Goal: Information Seeking & Learning: Learn about a topic

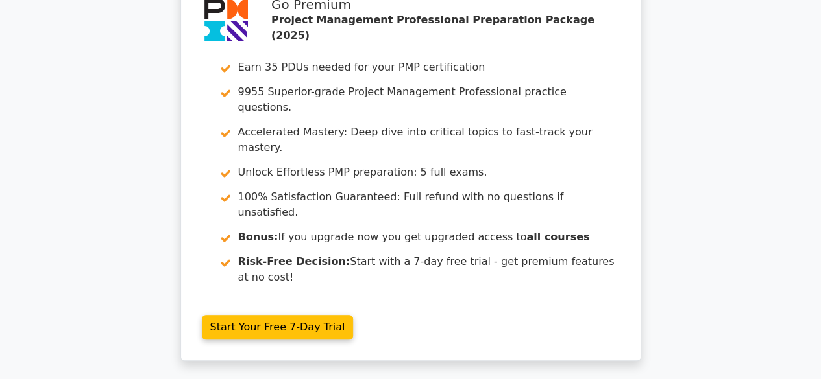
scroll to position [2465, 0]
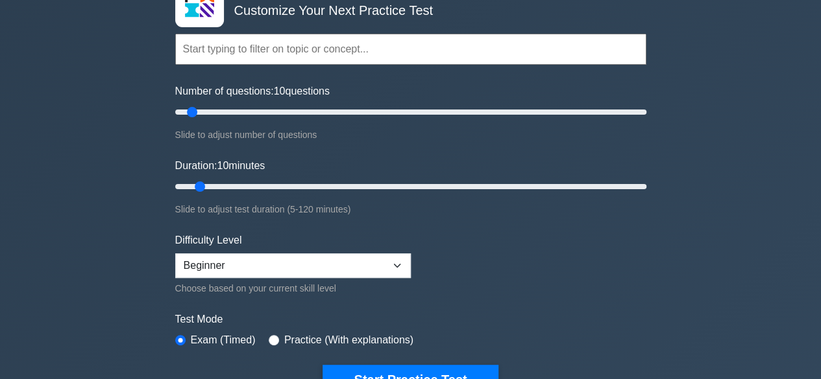
scroll to position [105, 0]
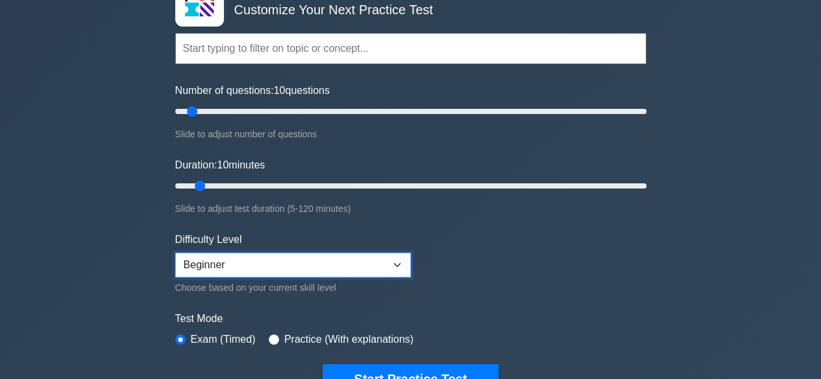
click at [396, 260] on select "Beginner Intermediate Expert" at bounding box center [292, 265] width 235 height 25
select select "expert"
click at [175, 253] on select "Beginner Intermediate Expert" at bounding box center [292, 265] width 235 height 25
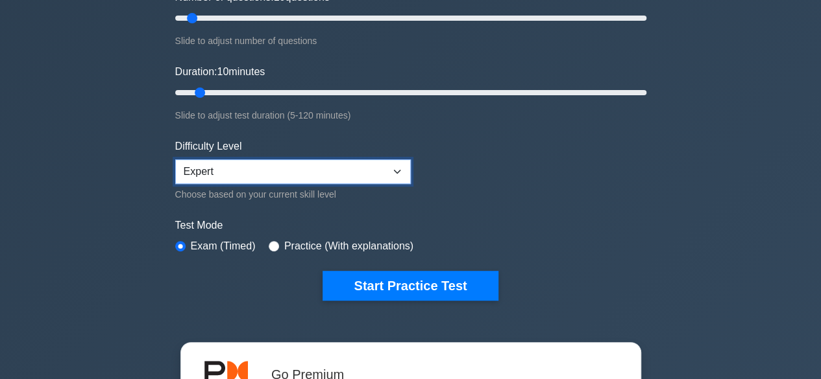
scroll to position [198, 0]
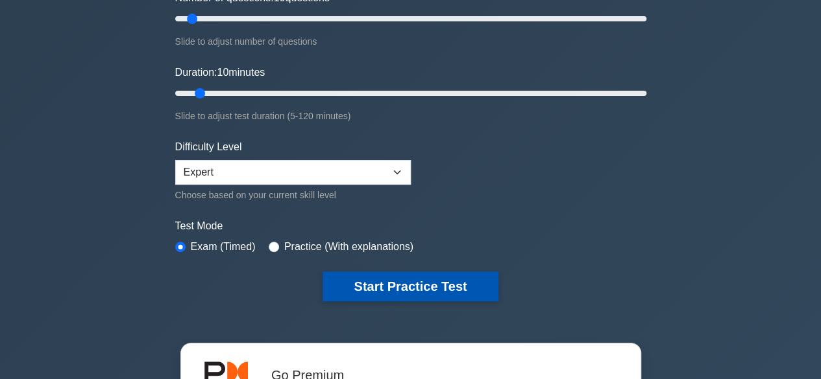
click at [454, 273] on button "Start Practice Test" at bounding box center [409, 287] width 175 height 30
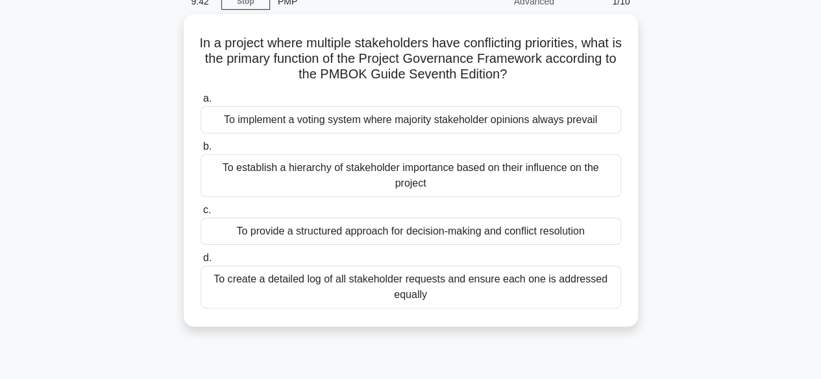
scroll to position [61, 0]
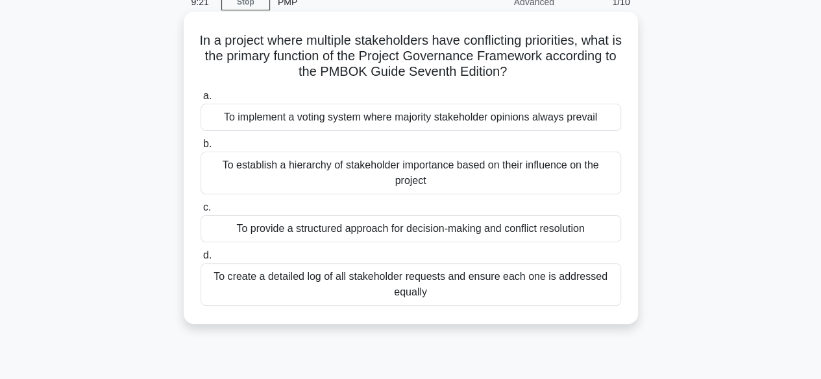
click at [576, 228] on div "To provide a structured approach for decision-making and conflict resolution" at bounding box center [410, 228] width 420 height 27
click at [200, 212] on input "c. To provide a structured approach for decision-making and conflict resolution" at bounding box center [200, 208] width 0 height 8
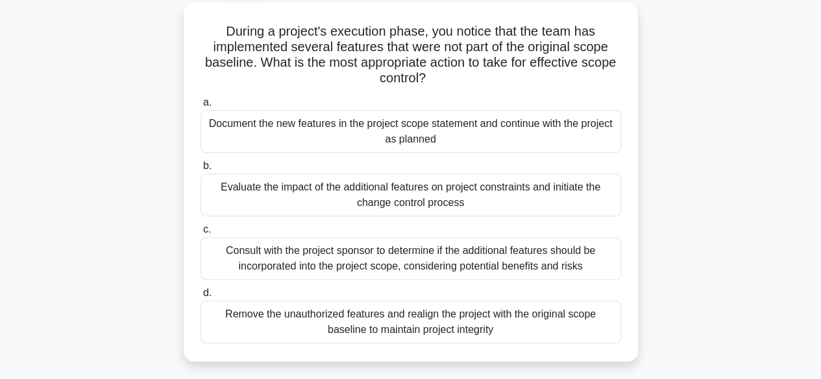
scroll to position [71, 0]
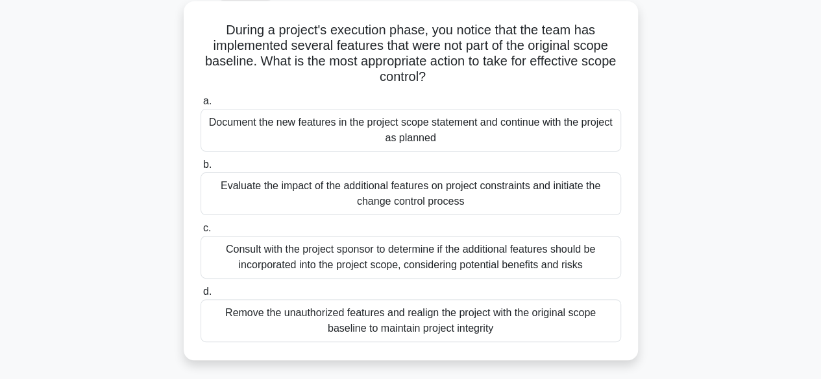
click at [595, 264] on div "Consult with the project sponsor to determine if the additional features should…" at bounding box center [410, 257] width 420 height 43
click at [200, 233] on input "c. Consult with the project sponsor to determine if the additional features sho…" at bounding box center [200, 228] width 0 height 8
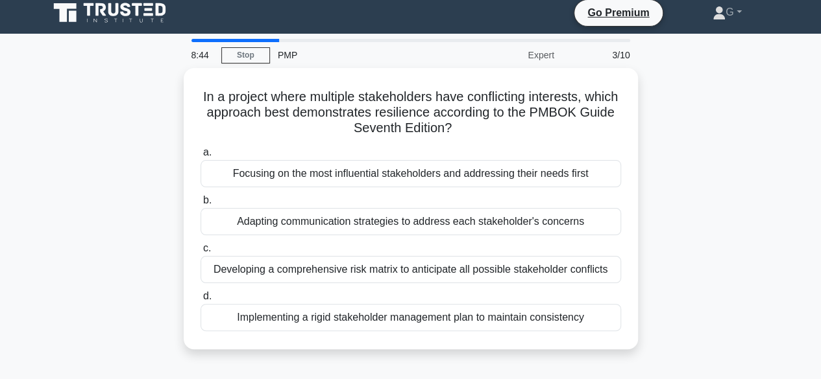
scroll to position [0, 0]
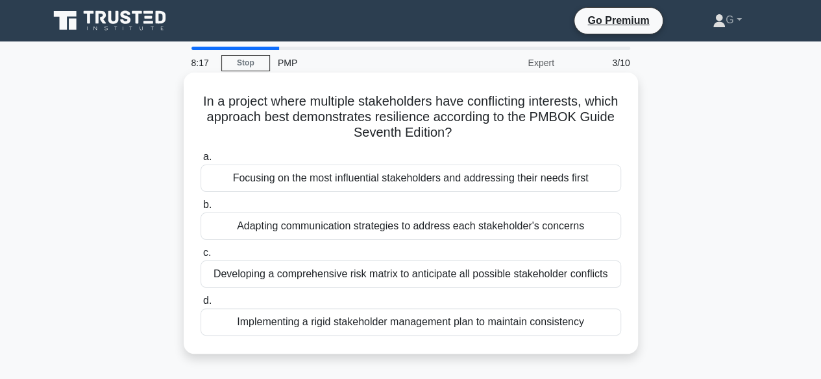
click at [597, 277] on div "Developing a comprehensive risk matrix to anticipate all possible stakeholder c…" at bounding box center [410, 274] width 420 height 27
click at [200, 258] on input "c. Developing a comprehensive risk matrix to anticipate all possible stakeholde…" at bounding box center [200, 253] width 0 height 8
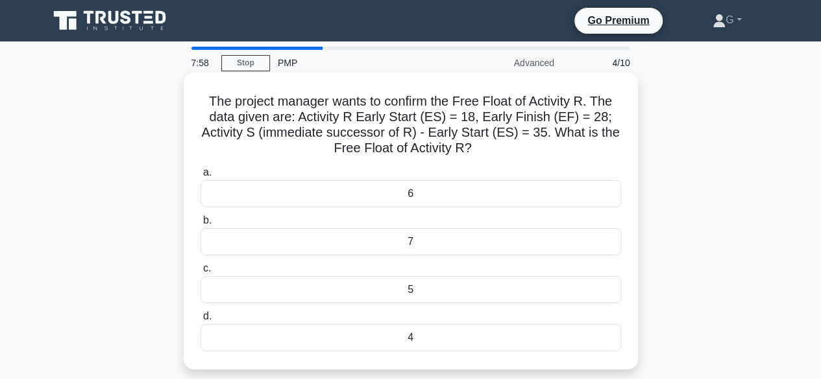
click at [582, 199] on div "6" at bounding box center [410, 193] width 420 height 27
click at [200, 177] on input "a. 6" at bounding box center [200, 173] width 0 height 8
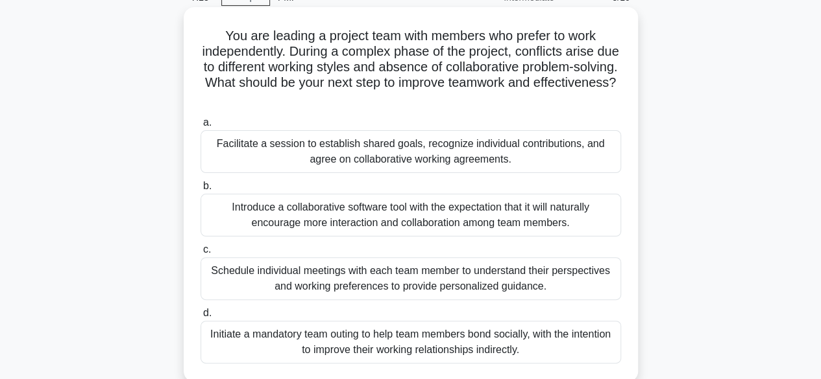
scroll to position [64, 0]
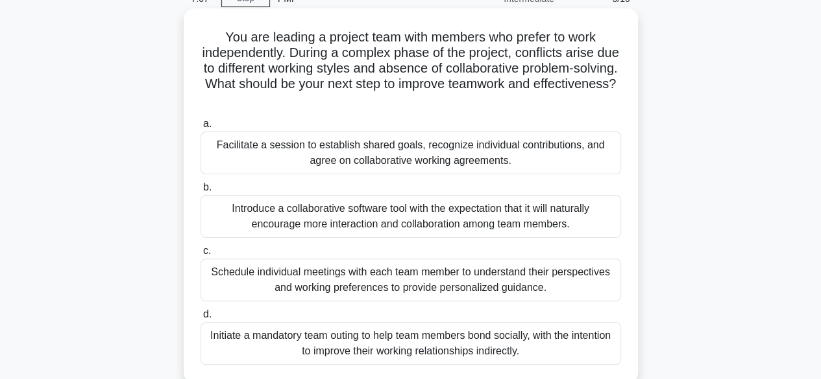
click at [544, 283] on div "Schedule individual meetings with each team member to understand their perspect…" at bounding box center [410, 280] width 420 height 43
click at [200, 256] on input "c. Schedule individual meetings with each team member to understand their persp…" at bounding box center [200, 251] width 0 height 8
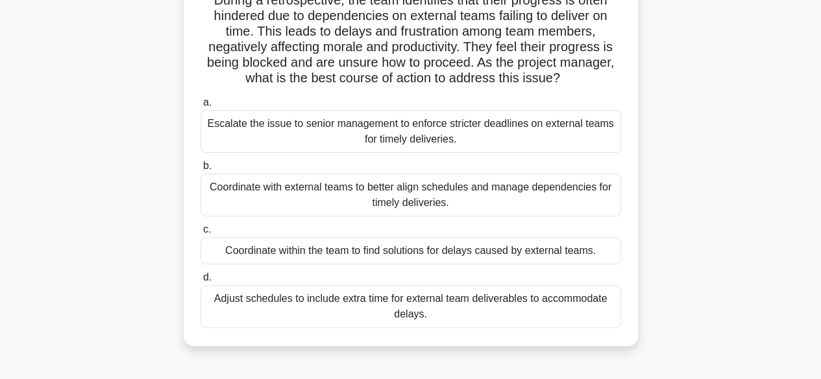
scroll to position [113, 0]
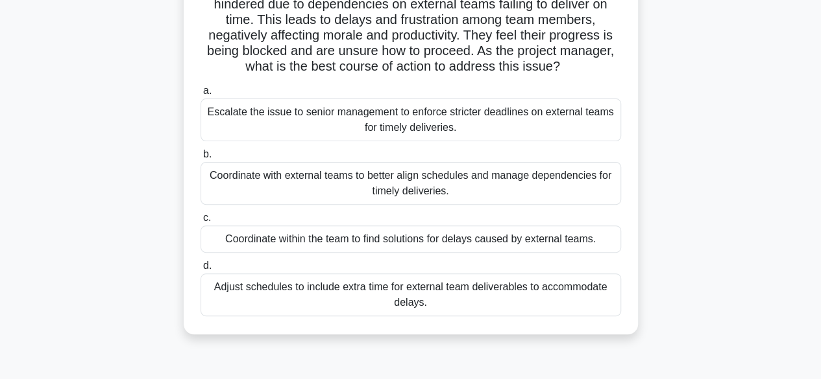
click at [502, 198] on div "Coordinate with external teams to better align schedules and manage dependencie…" at bounding box center [410, 183] width 420 height 43
click at [200, 159] on input "b. Coordinate with external teams to better align schedules and manage dependen…" at bounding box center [200, 154] width 0 height 8
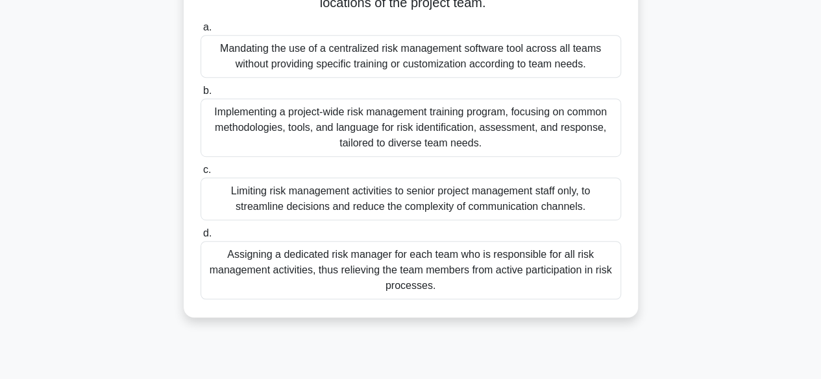
scroll to position [300, 0]
click at [571, 283] on div "Assigning a dedicated risk manager for each team who is responsible for all ris…" at bounding box center [410, 271] width 420 height 58
click at [200, 239] on input "d. Assigning a dedicated risk manager for each team who is responsible for all …" at bounding box center [200, 234] width 0 height 8
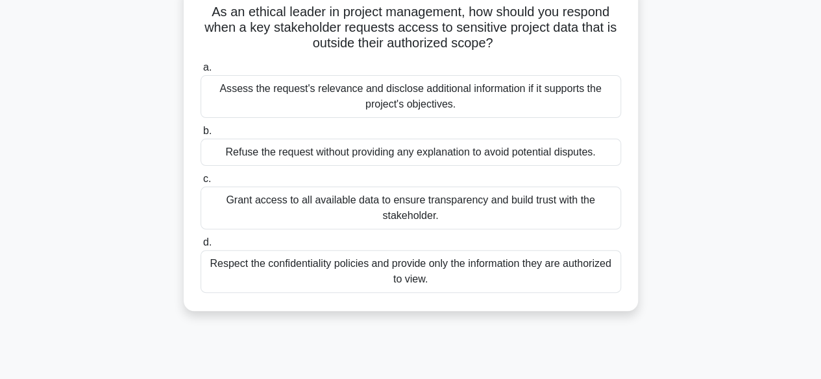
scroll to position [89, 0]
click at [490, 97] on div "Assess the request's relevance and disclose additional information if it suppor…" at bounding box center [410, 97] width 420 height 43
click at [200, 73] on input "a. Assess the request's relevance and disclose additional information if it sup…" at bounding box center [200, 68] width 0 height 8
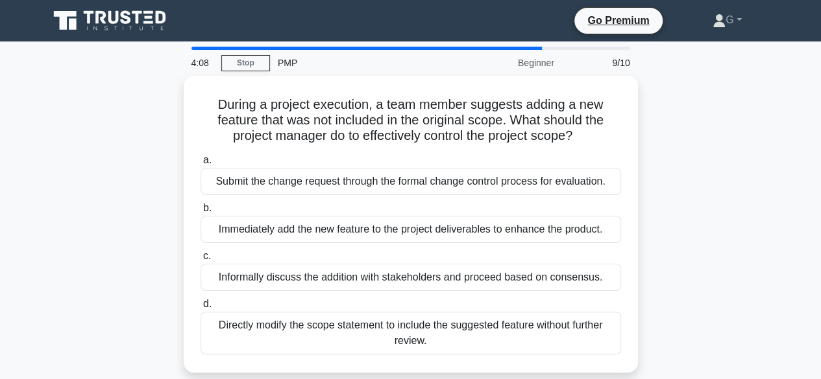
scroll to position [0, 0]
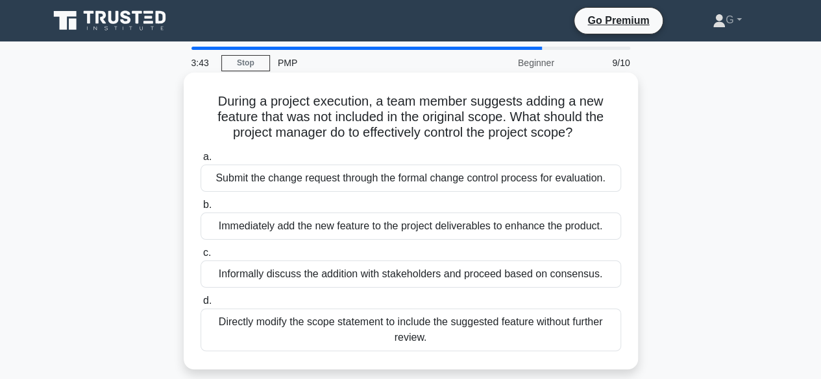
click at [610, 185] on div "Submit the change request through the formal change control process for evaluat…" at bounding box center [410, 178] width 420 height 27
click at [200, 162] on input "a. Submit the change request through the formal change control process for eval…" at bounding box center [200, 157] width 0 height 8
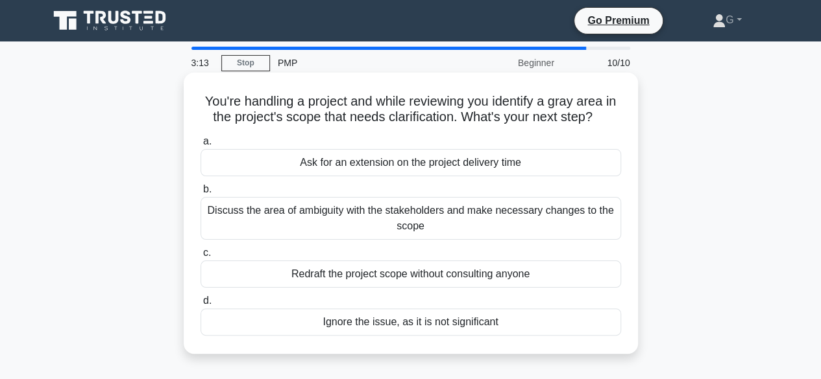
click at [503, 208] on div "Discuss the area of ambiguity with the stakeholders and make necessary changes …" at bounding box center [410, 218] width 420 height 43
click at [200, 194] on input "b. Discuss the area of ambiguity with the stakeholders and make necessary chang…" at bounding box center [200, 190] width 0 height 8
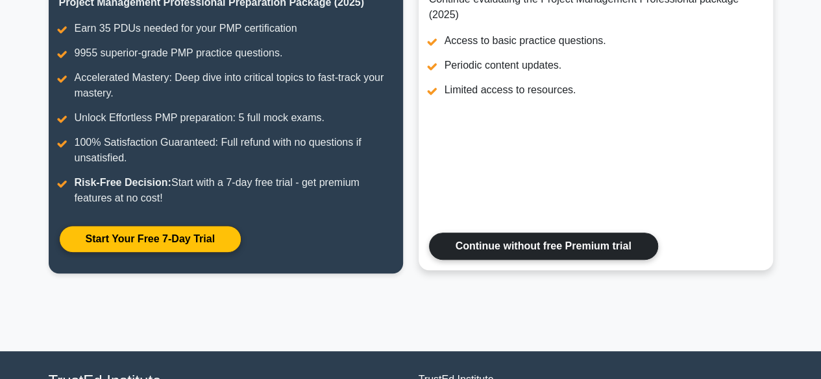
scroll to position [202, 0]
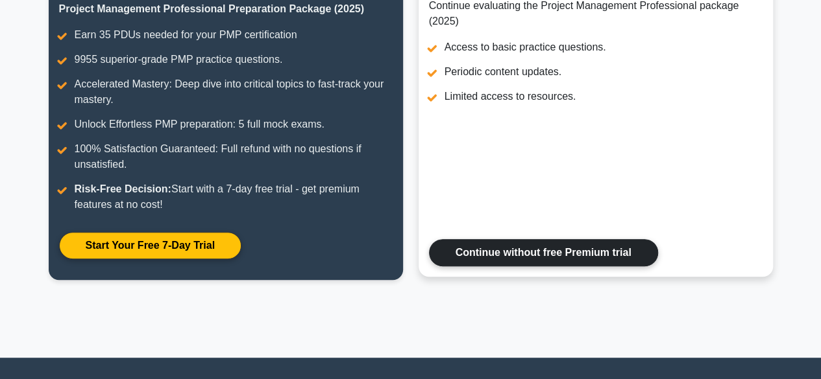
click at [605, 255] on link "Continue without free Premium trial" at bounding box center [543, 252] width 229 height 27
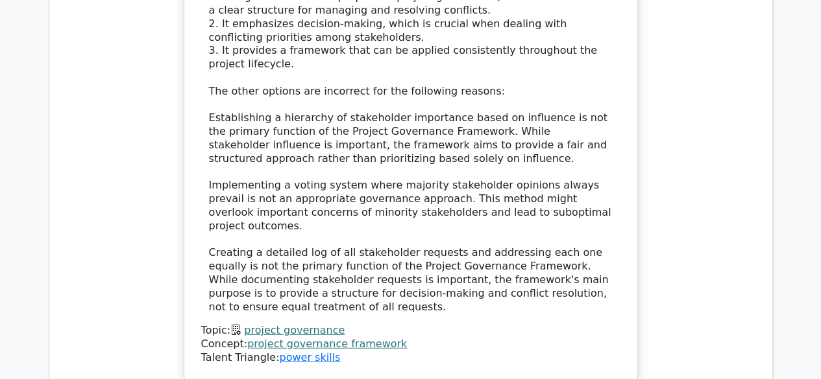
scroll to position [1652, 0]
